Goal: Information Seeking & Learning: Learn about a topic

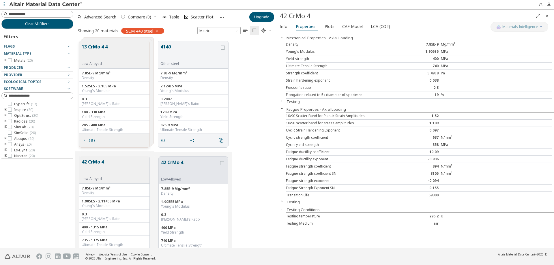
scroll to position [207, 198]
click at [282, 103] on icon "button" at bounding box center [282, 101] width 5 height 5
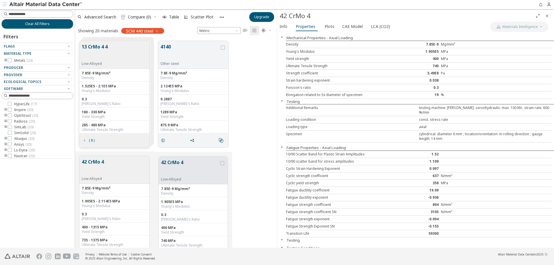
scroll to position [13, 0]
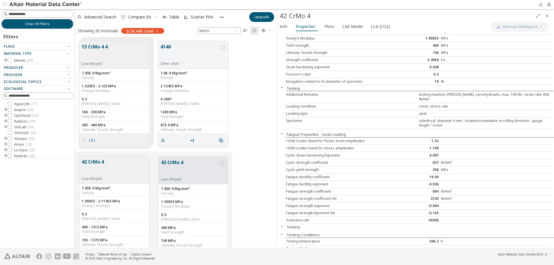
click at [282, 224] on icon "button" at bounding box center [282, 226] width 5 height 5
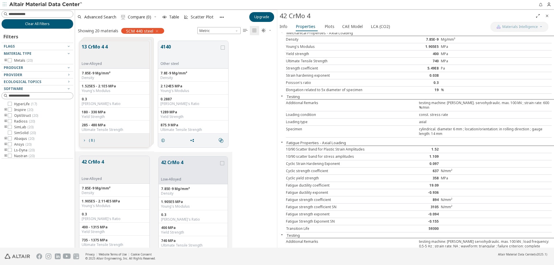
scroll to position [0, 0]
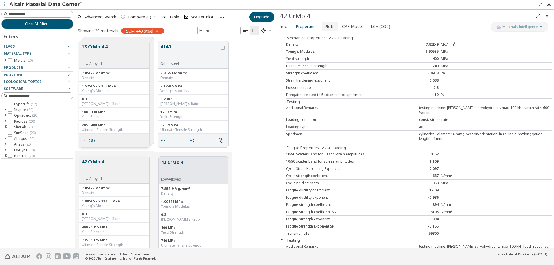
click at [328, 28] on span "Plots" at bounding box center [330, 26] width 10 height 9
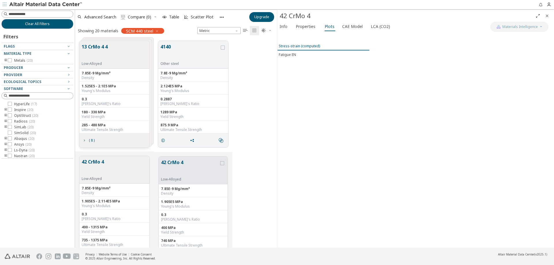
click at [312, 46] on div "Stress-strain (computed)" at bounding box center [299, 46] width 41 height 5
click at [299, 55] on span "Fatigue EN" at bounding box center [323, 54] width 89 height 5
click at [302, 47] on div "Stress-strain (computed)" at bounding box center [299, 46] width 41 height 5
click at [349, 27] on span "CAE Model" at bounding box center [352, 26] width 20 height 9
click at [320, 52] on span "Software" at bounding box center [309, 49] width 58 height 7
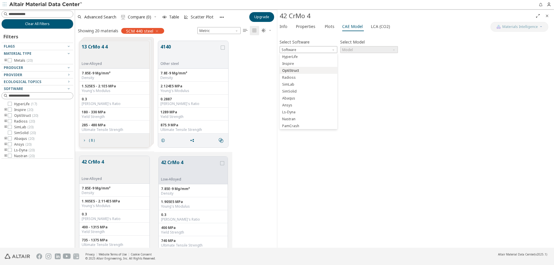
click at [292, 68] on button "OptiStruct" at bounding box center [309, 70] width 58 height 7
click at [353, 50] on span "Model" at bounding box center [369, 49] width 58 height 7
click at [350, 57] on span "Mat1" at bounding box center [347, 57] width 8 height 5
click at [378, 28] on span "LCA (CO2)" at bounding box center [380, 26] width 19 height 9
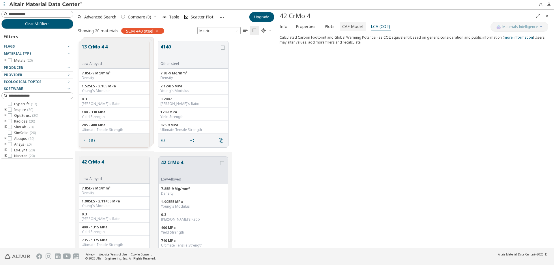
click at [353, 30] on span "CAE Model" at bounding box center [352, 26] width 20 height 9
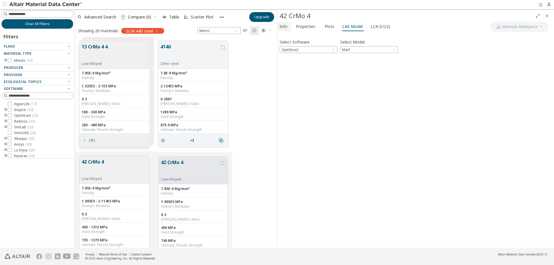
click at [288, 26] on button "Info" at bounding box center [284, 26] width 14 height 9
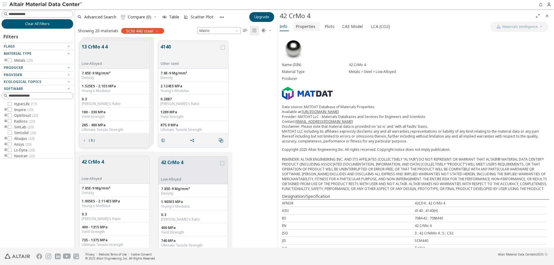
click at [308, 25] on span "Properties" at bounding box center [306, 26] width 20 height 9
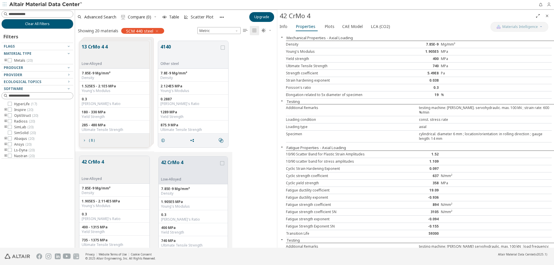
click at [552, 8] on span "button" at bounding box center [551, 4] width 8 height 9
